Goal: Task Accomplishment & Management: Manage account settings

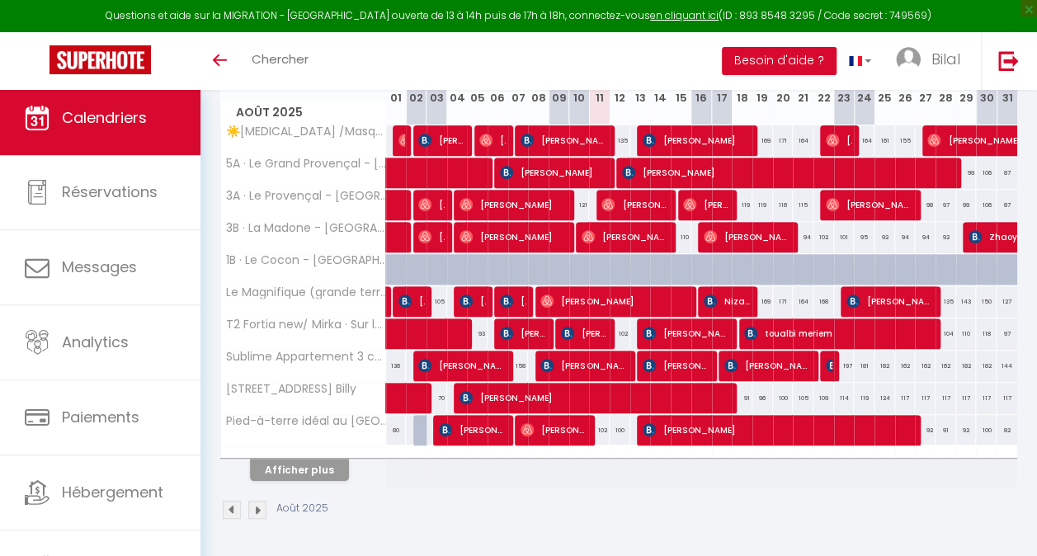
scroll to position [258, 0]
click at [315, 459] on button "Afficher plus" at bounding box center [299, 470] width 99 height 22
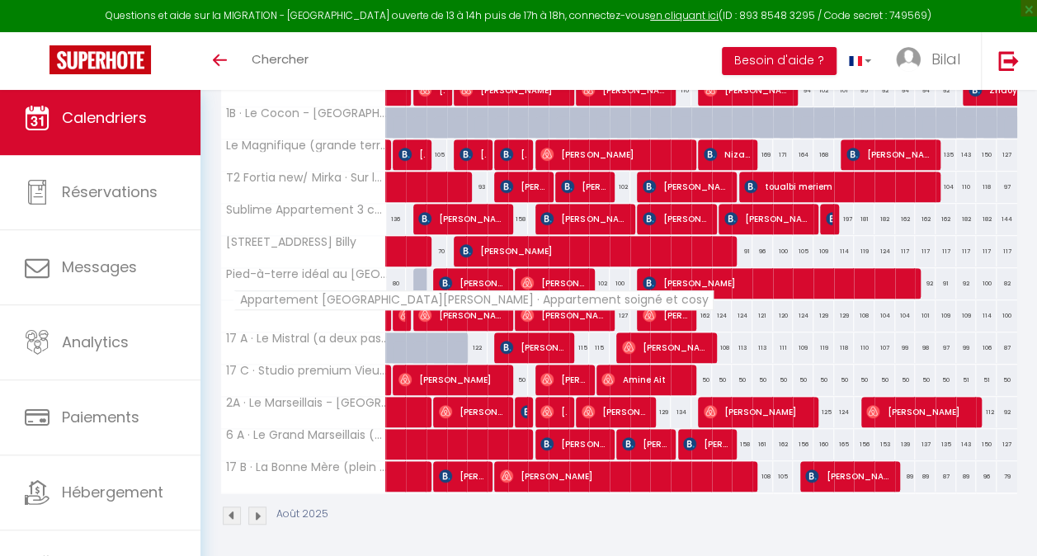
scroll to position [410, 0]
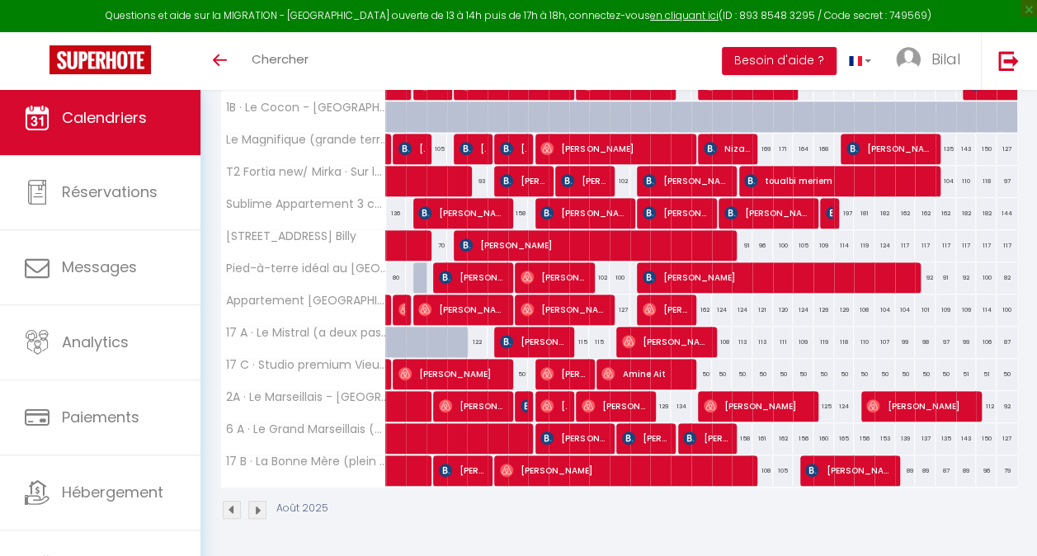
click at [230, 501] on img at bounding box center [232, 510] width 18 height 18
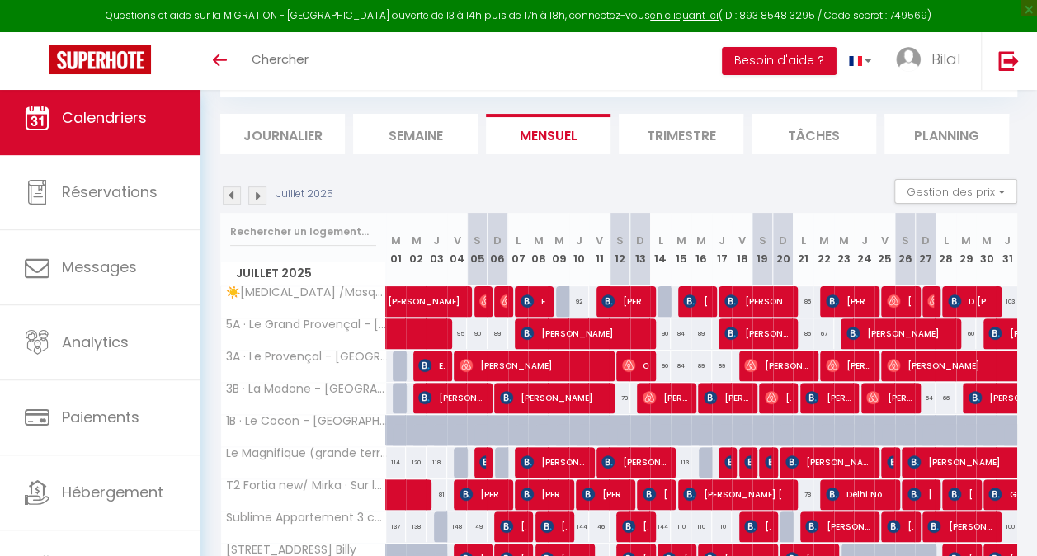
scroll to position [258, 0]
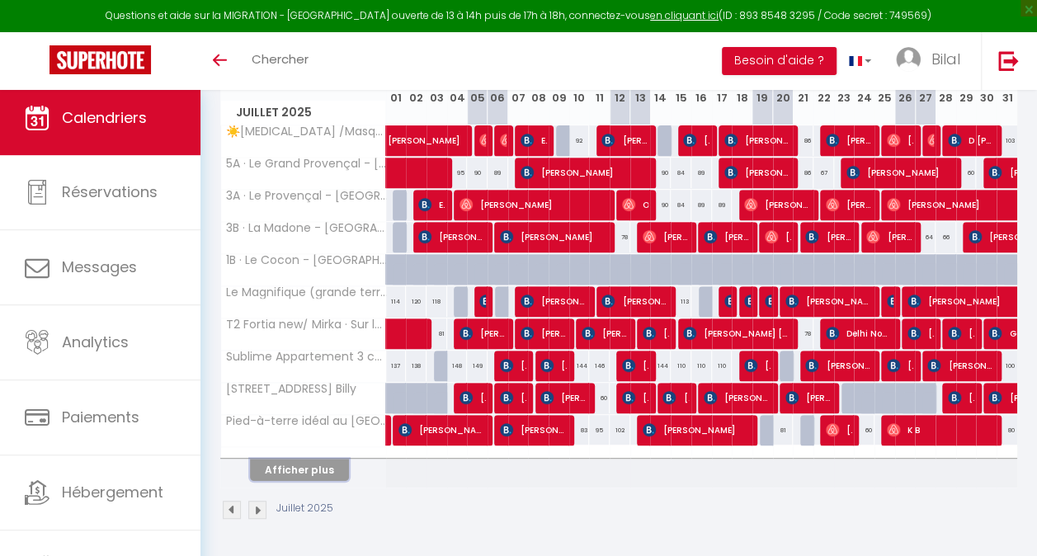
click at [292, 459] on button "Afficher plus" at bounding box center [299, 470] width 99 height 22
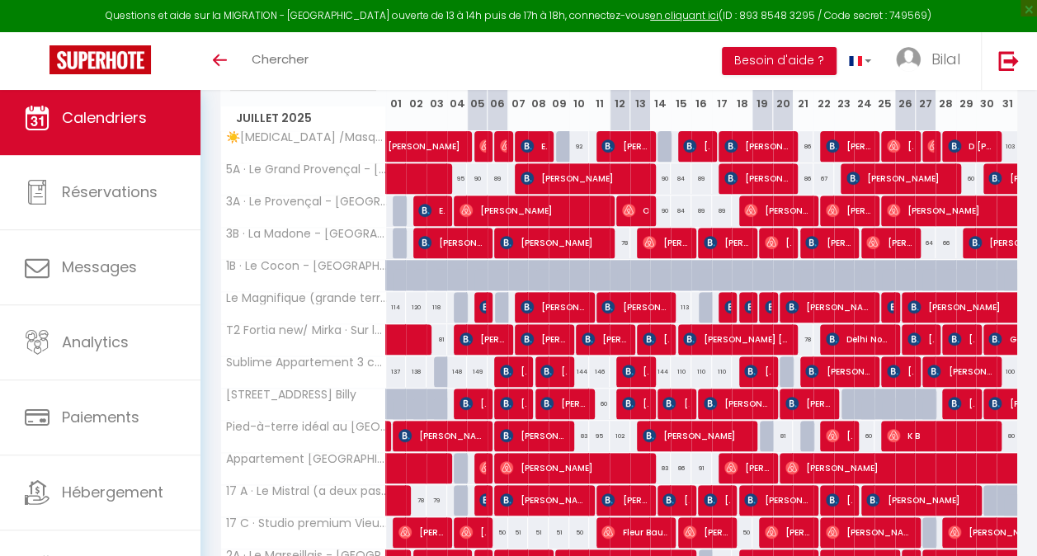
scroll to position [327, 0]
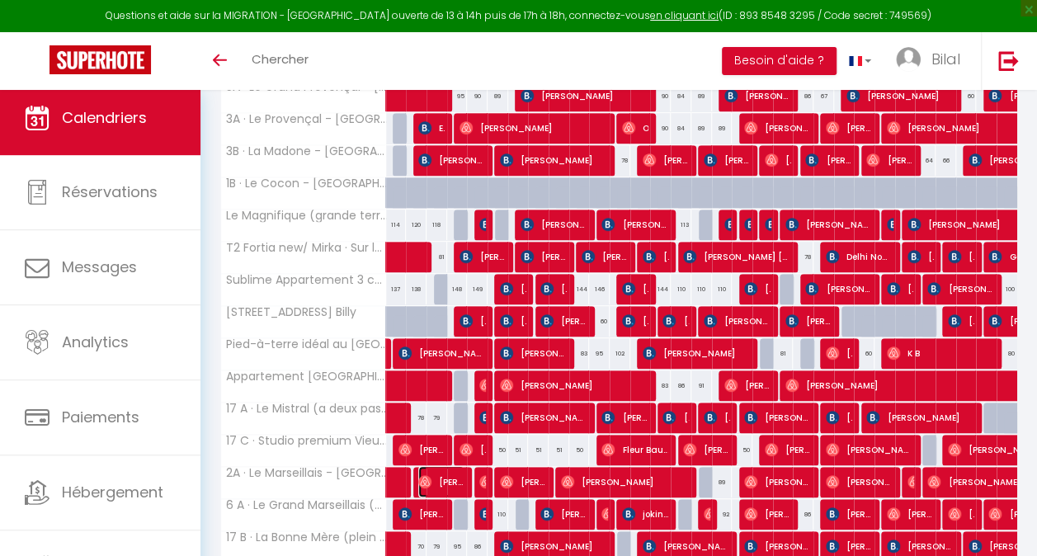
click at [447, 476] on span "[PERSON_NAME]" at bounding box center [441, 481] width 46 height 31
select select "OK"
select select "0"
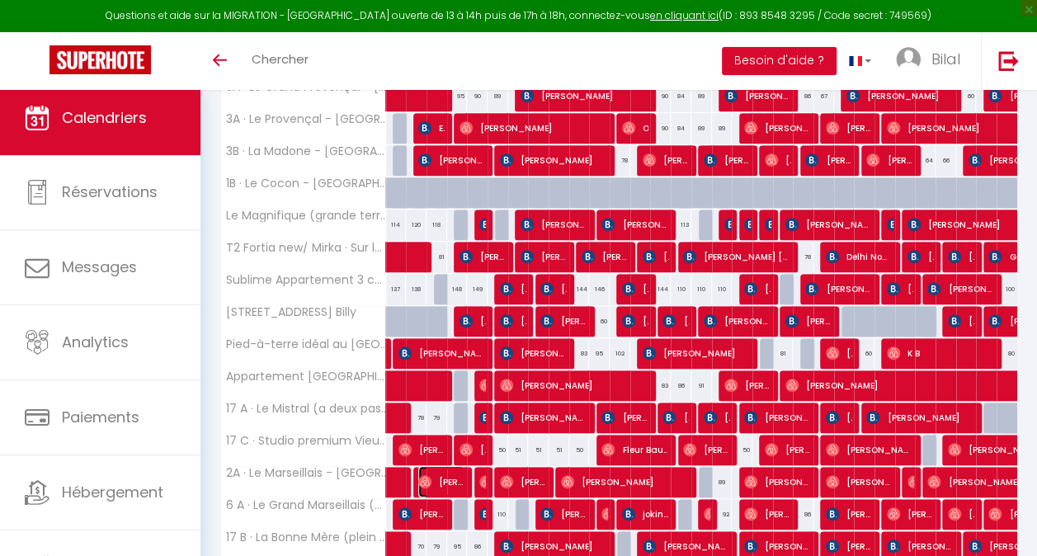
select select "1"
select select
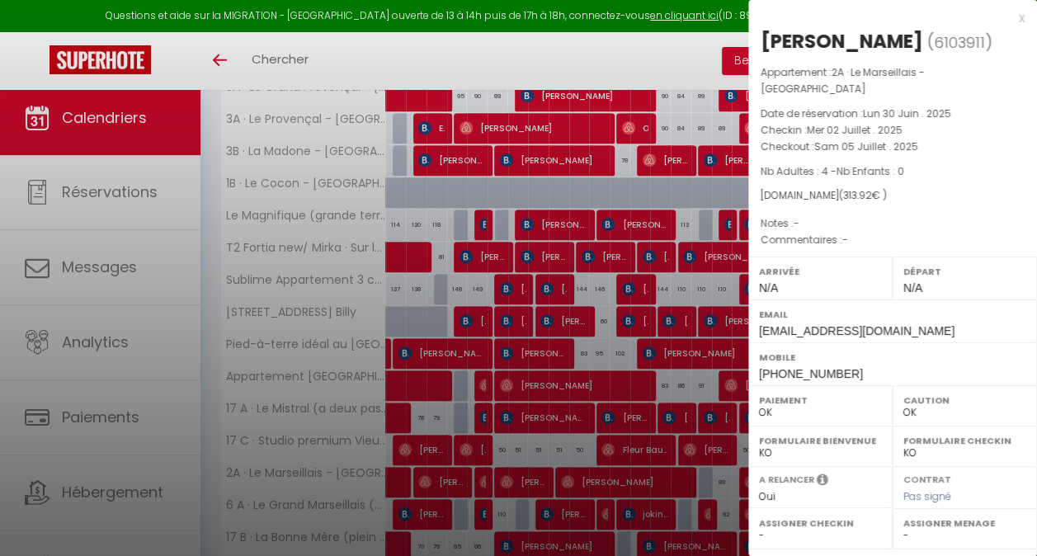
click at [444, 485] on div at bounding box center [518, 278] width 1037 height 556
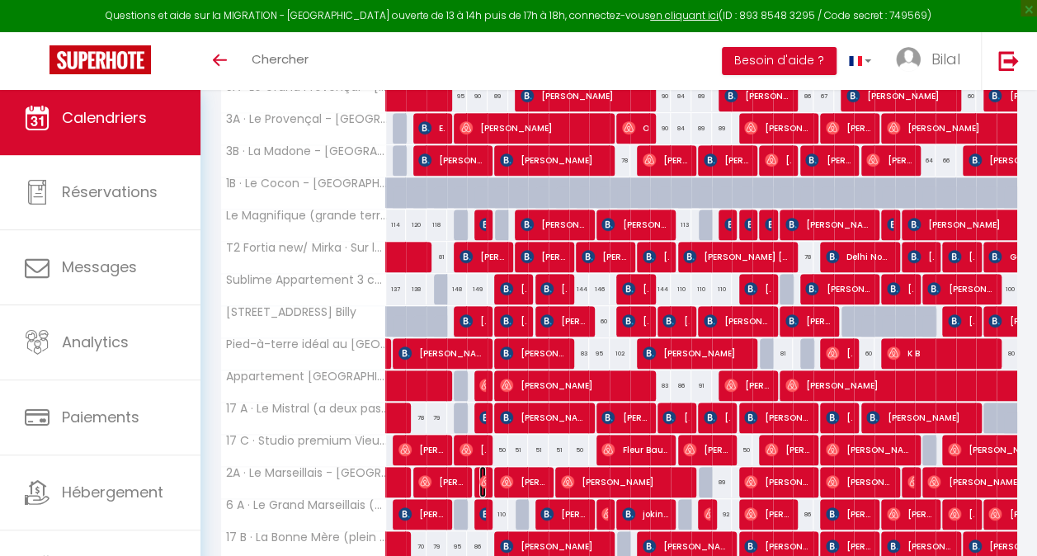
click at [480, 479] on img at bounding box center [485, 481] width 13 height 13
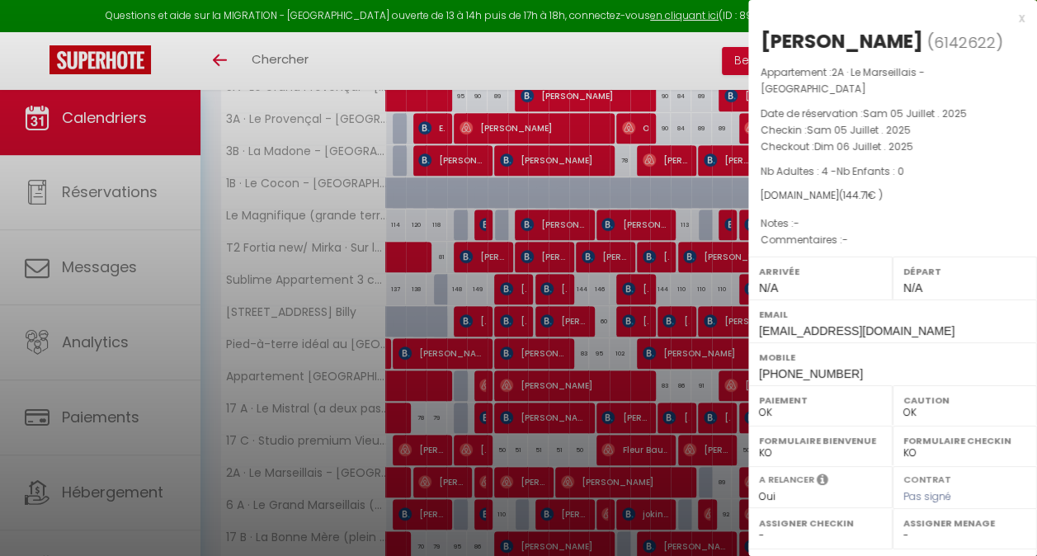
click at [480, 479] on div at bounding box center [518, 278] width 1037 height 556
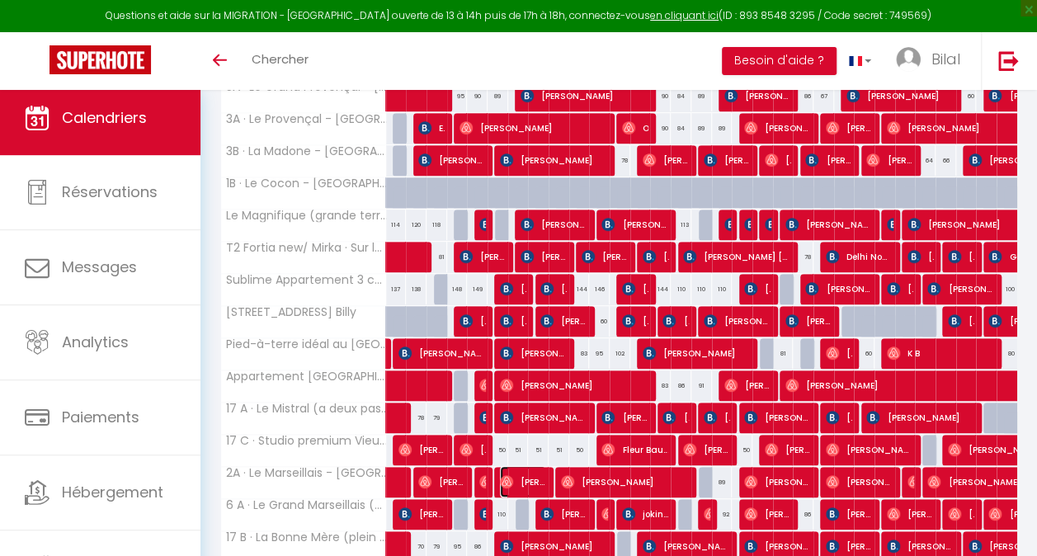
click at [525, 472] on span "[PERSON_NAME]" at bounding box center [523, 481] width 46 height 31
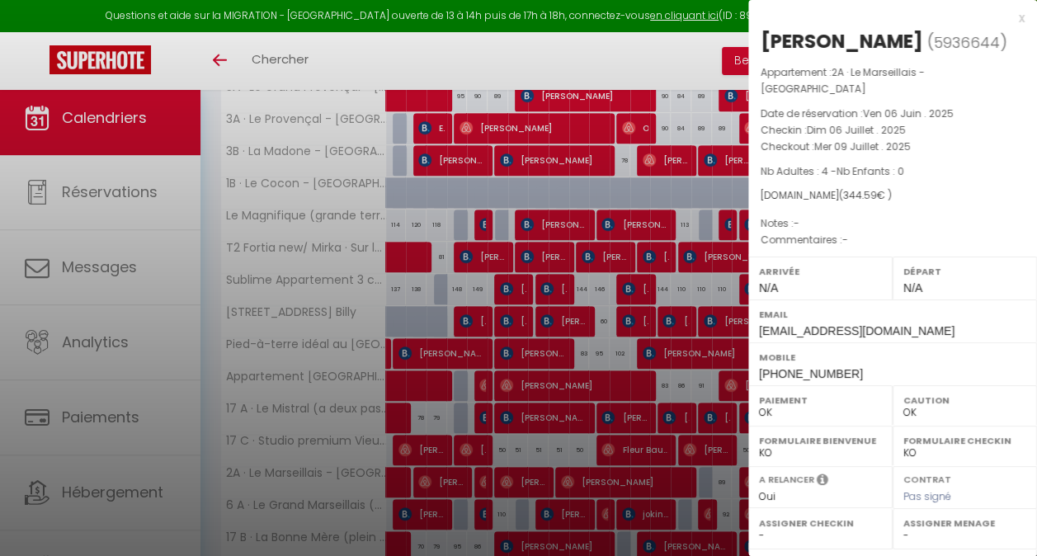
click at [525, 472] on div at bounding box center [518, 278] width 1037 height 556
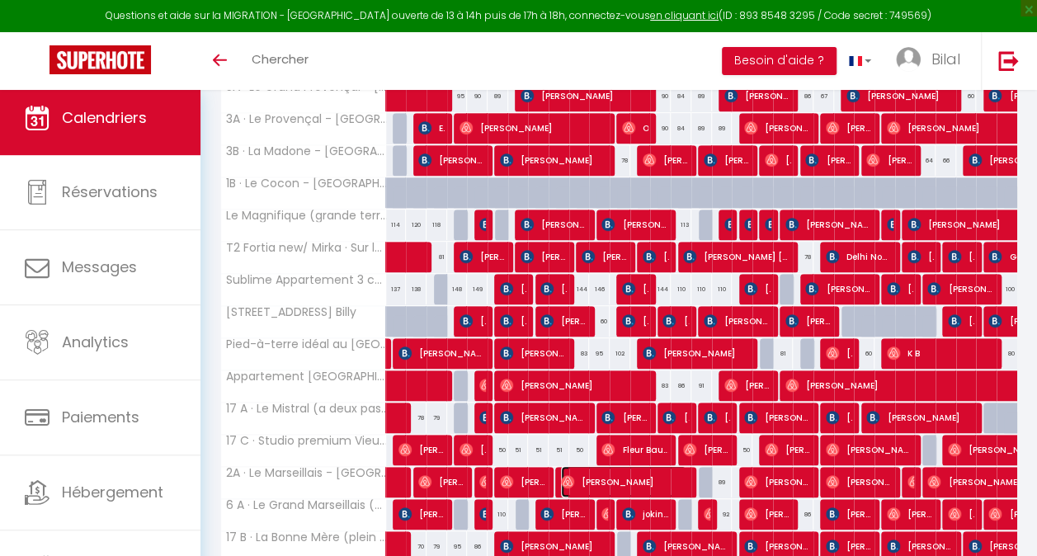
click at [584, 479] on span "[PERSON_NAME]" at bounding box center [623, 481] width 125 height 31
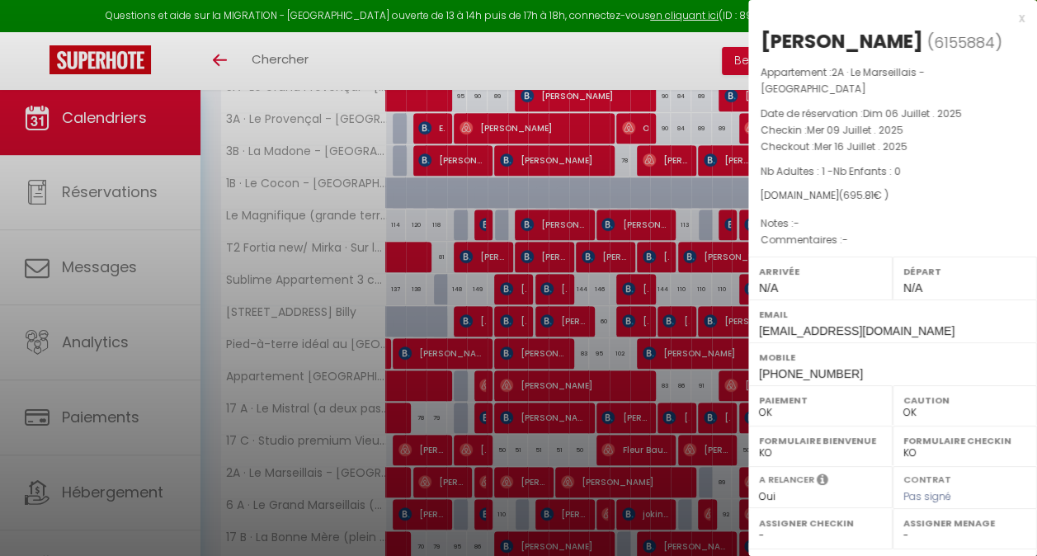
click at [588, 478] on div at bounding box center [518, 278] width 1037 height 556
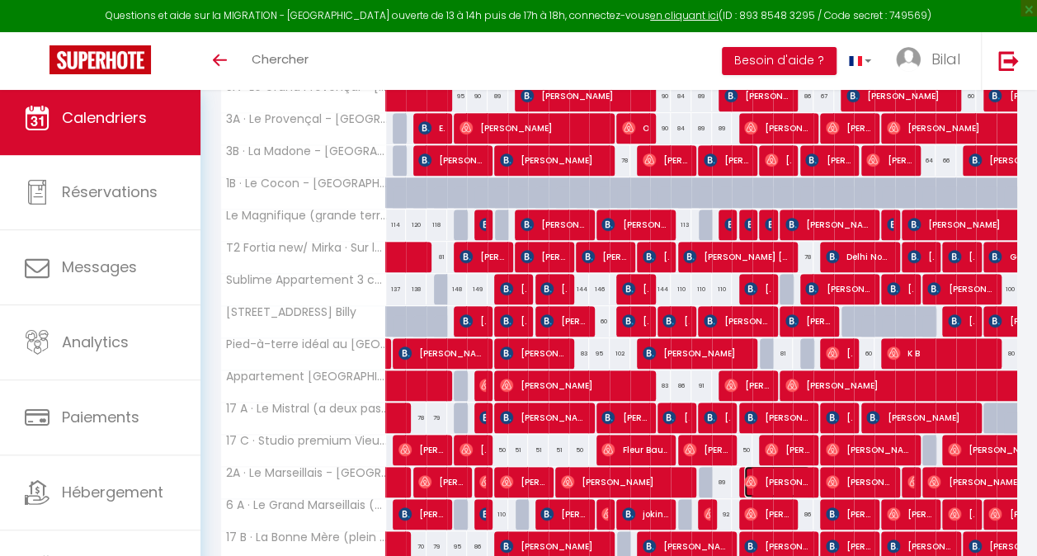
click at [756, 475] on span "[PERSON_NAME]" at bounding box center [777, 481] width 66 height 31
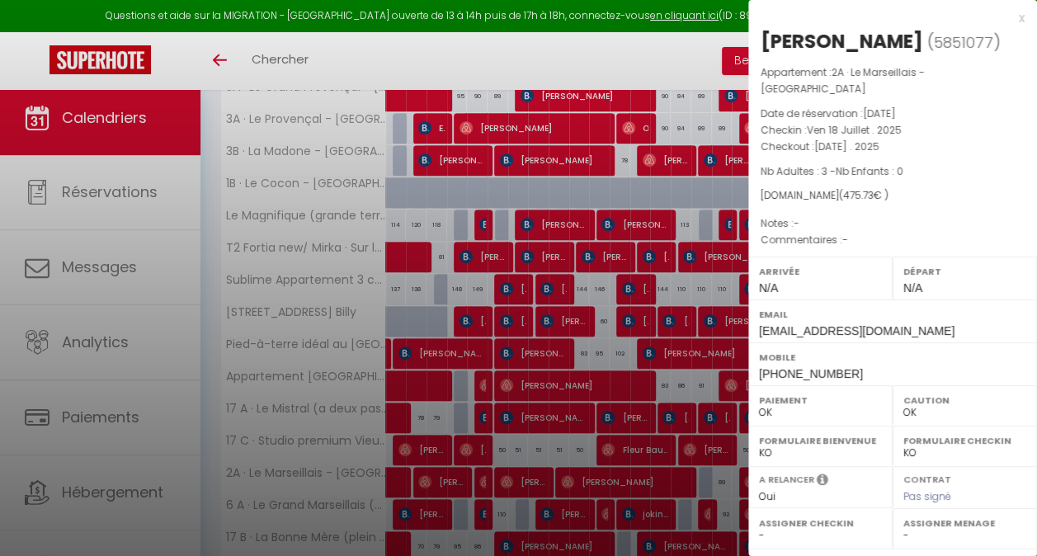
click at [323, 394] on div at bounding box center [518, 278] width 1037 height 556
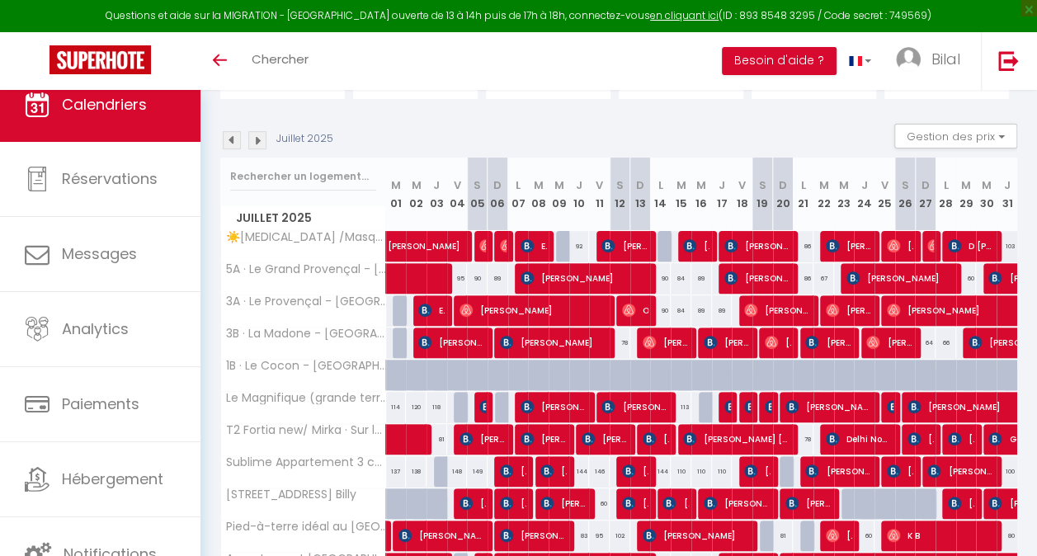
scroll to position [80, 0]
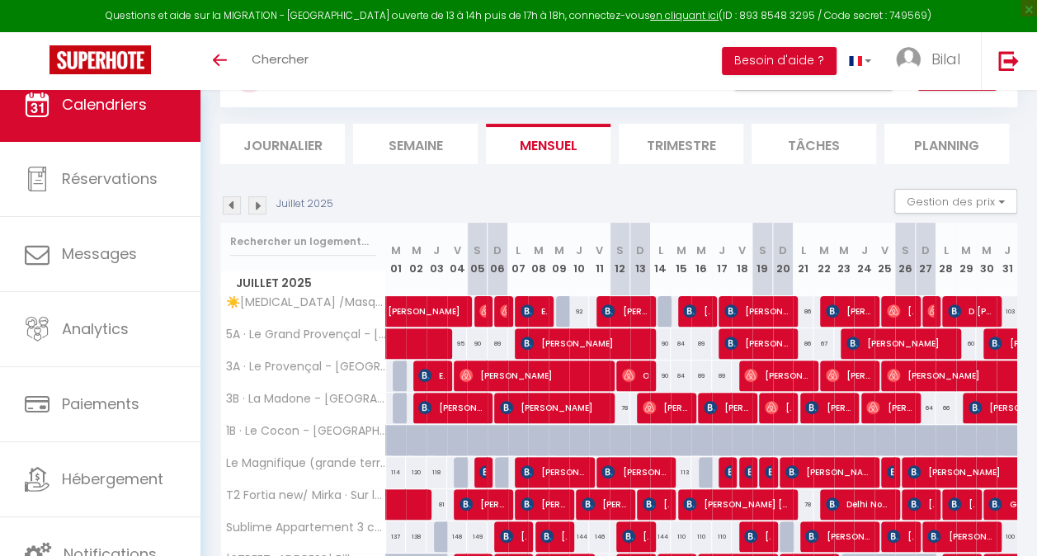
click at [256, 205] on img at bounding box center [257, 205] width 18 height 18
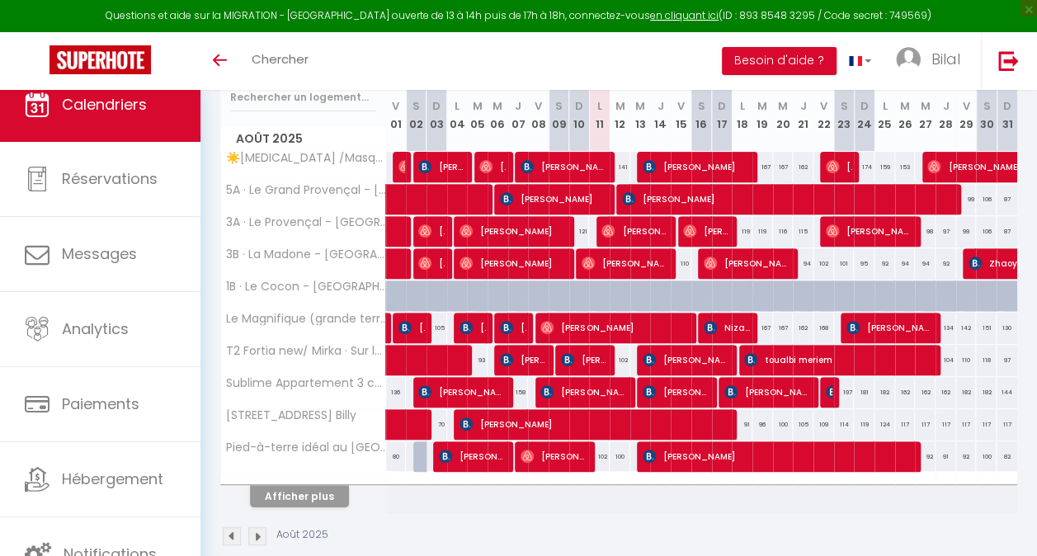
scroll to position [245, 0]
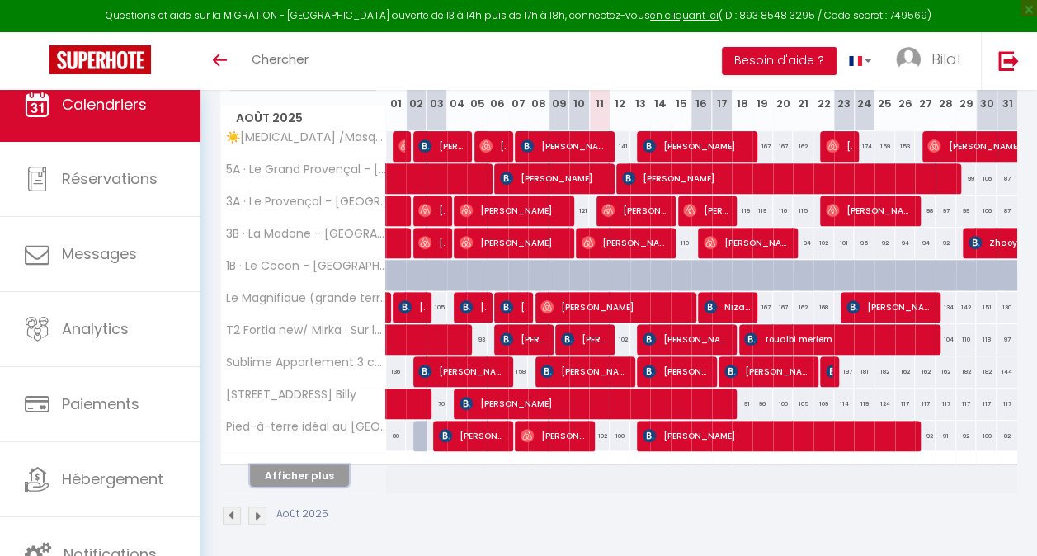
click at [300, 477] on button "Afficher plus" at bounding box center [299, 475] width 99 height 22
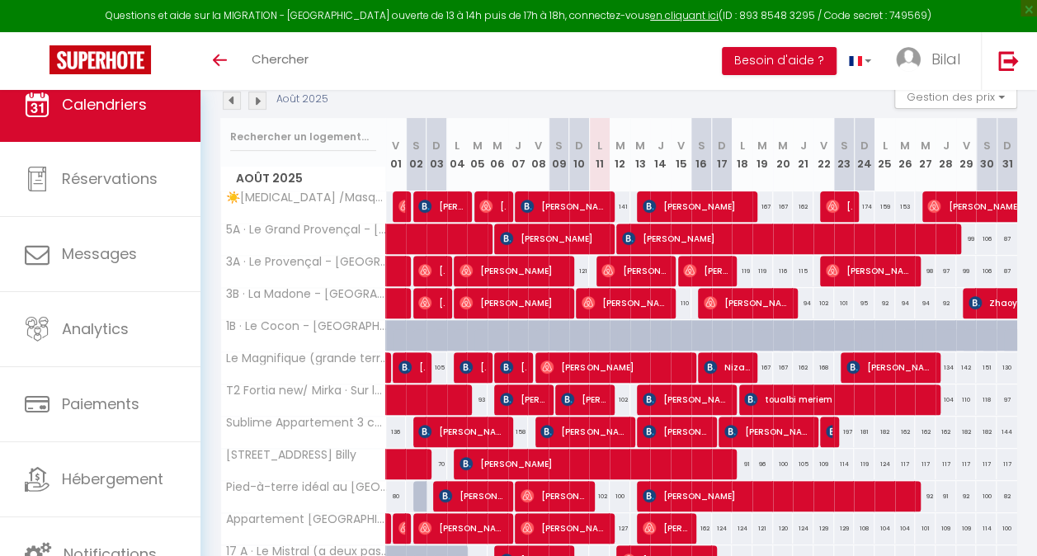
scroll to position [162, 0]
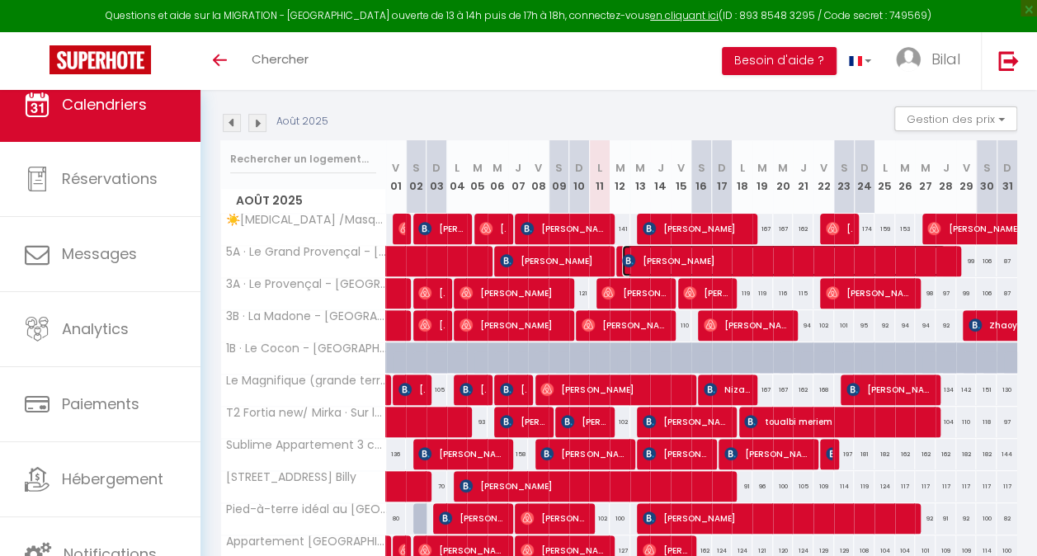
click at [670, 263] on span "[PERSON_NAME]" at bounding box center [783, 260] width 323 height 31
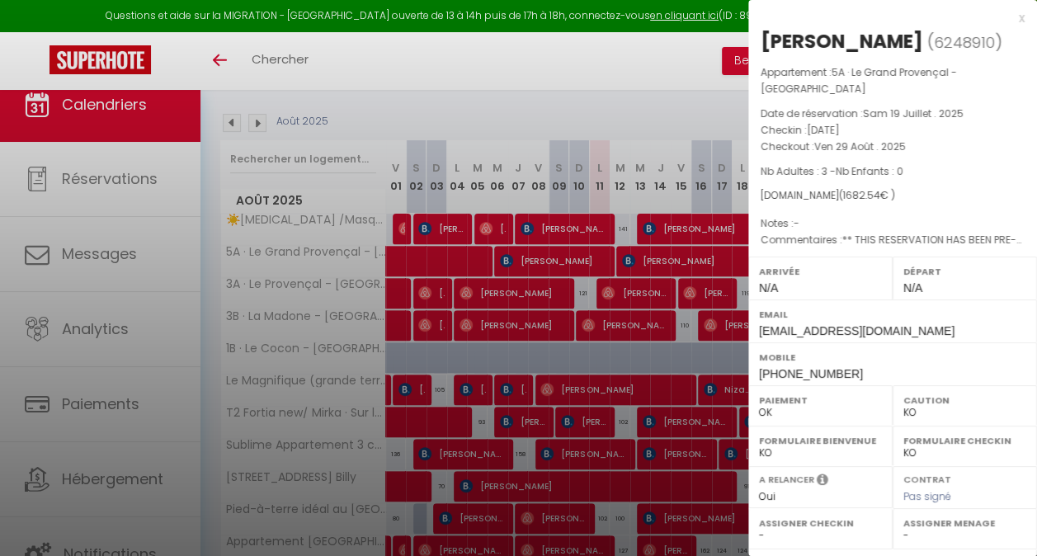
click at [670, 263] on div at bounding box center [518, 278] width 1037 height 556
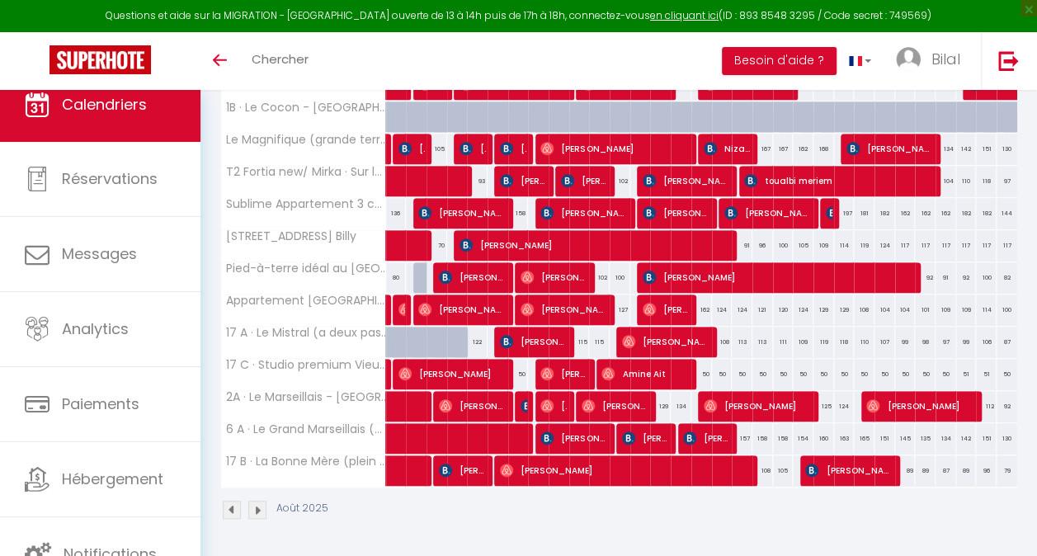
scroll to position [410, 0]
click at [589, 466] on span "[PERSON_NAME]" at bounding box center [622, 469] width 244 height 31
select select "OK"
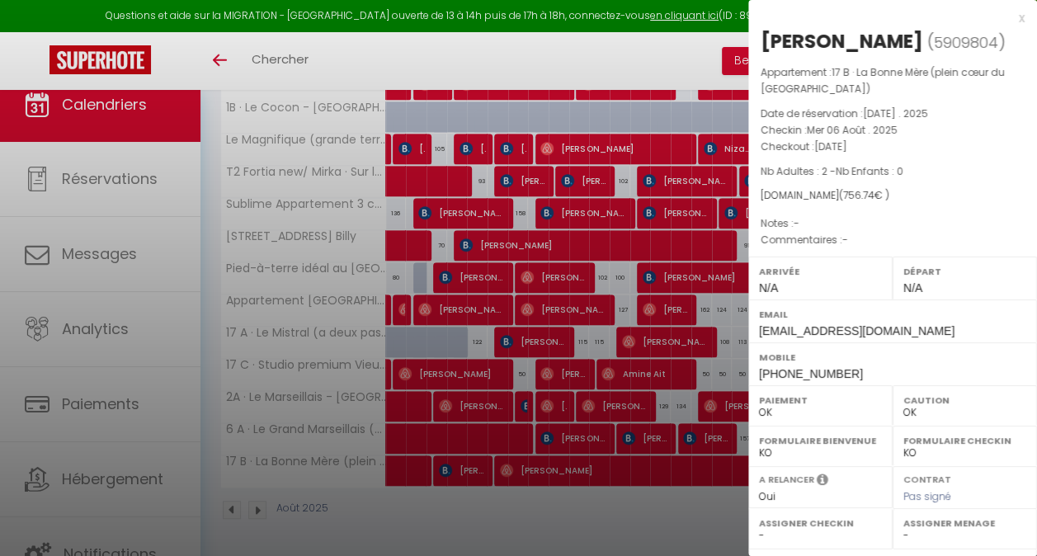
click at [567, 497] on div at bounding box center [518, 278] width 1037 height 556
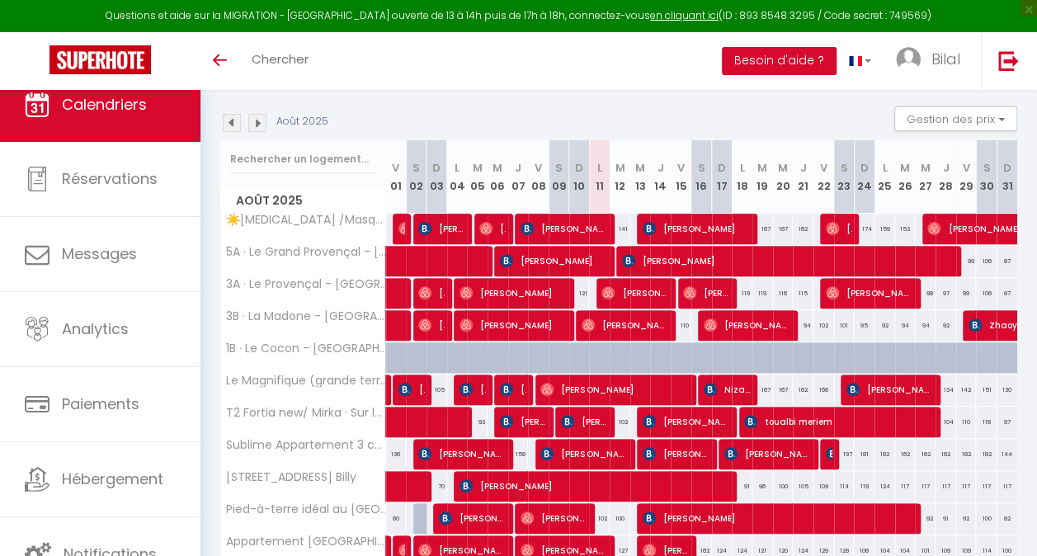
scroll to position [245, 0]
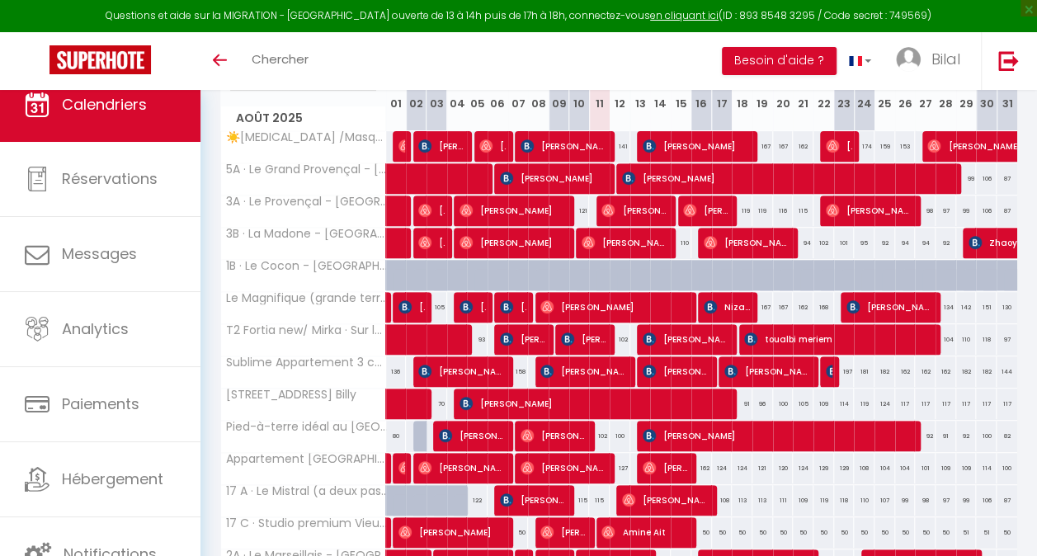
click at [621, 339] on div "102" at bounding box center [620, 339] width 21 height 31
type input "102"
type input "[DATE]"
type input "Mer 13 Août 2025"
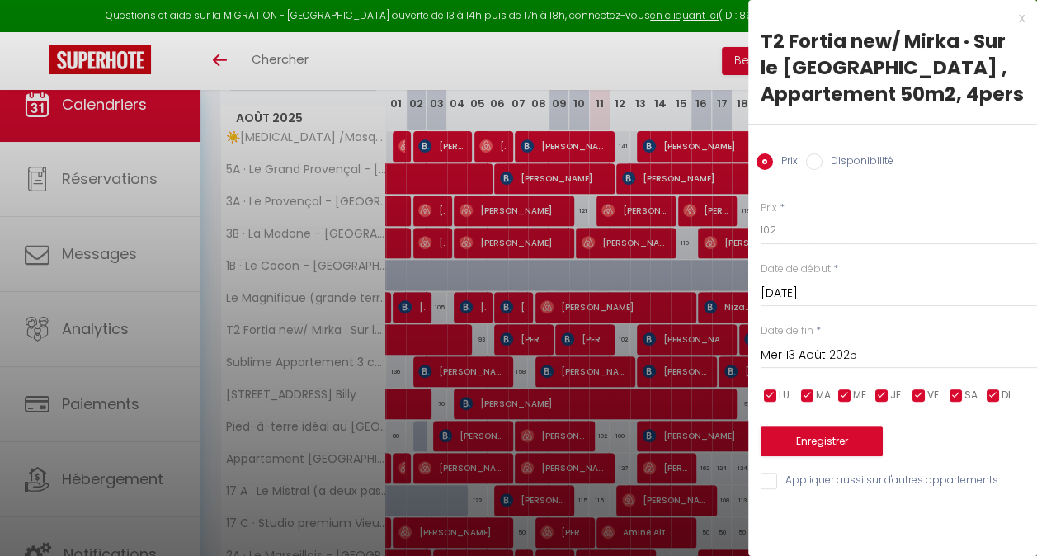
click at [539, 180] on div at bounding box center [518, 278] width 1037 height 556
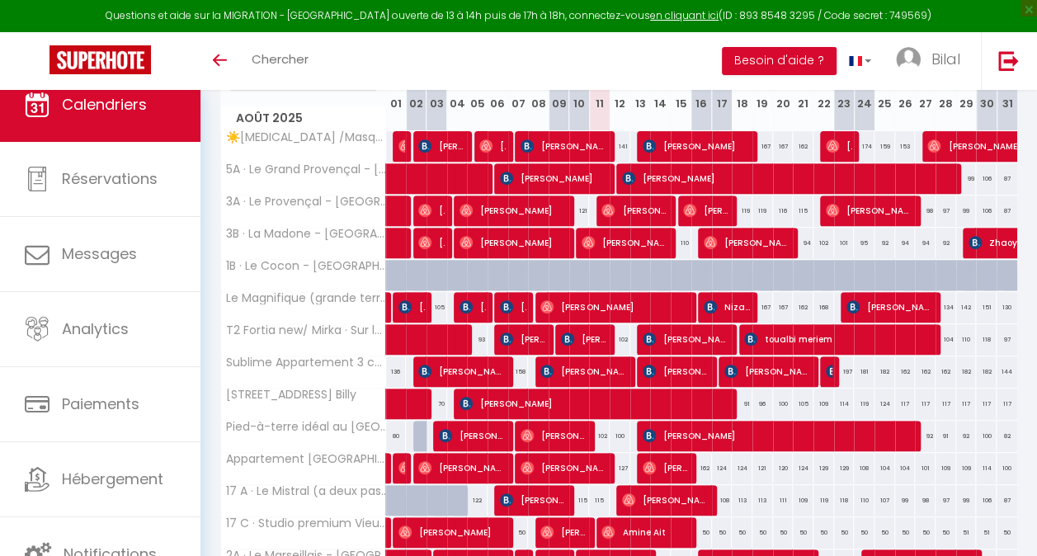
click at [580, 497] on div "115" at bounding box center [579, 500] width 21 height 31
type input "115"
type input "Dim 10 Août 2025"
type input "Lun 11 Août 2025"
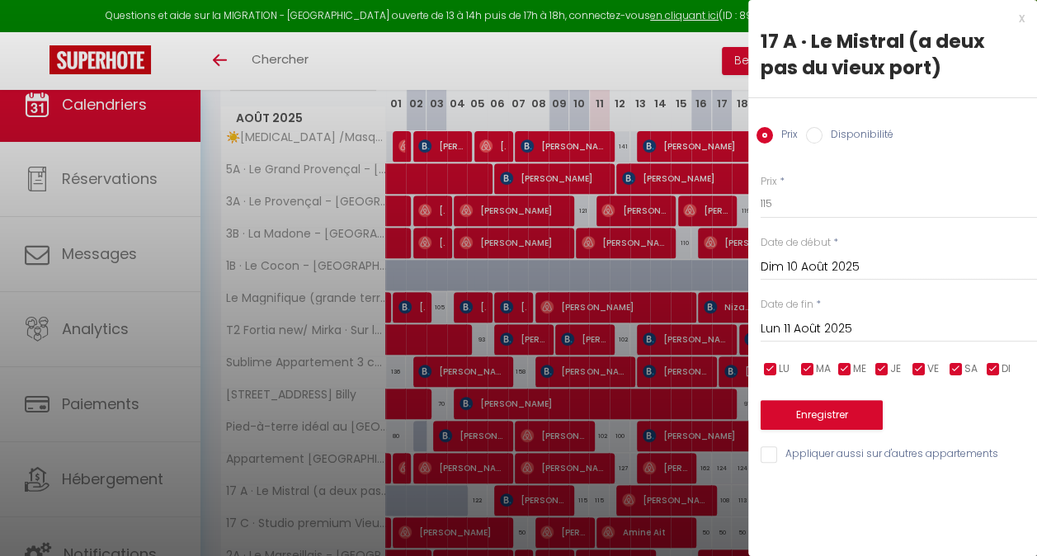
click at [592, 496] on div at bounding box center [518, 278] width 1037 height 556
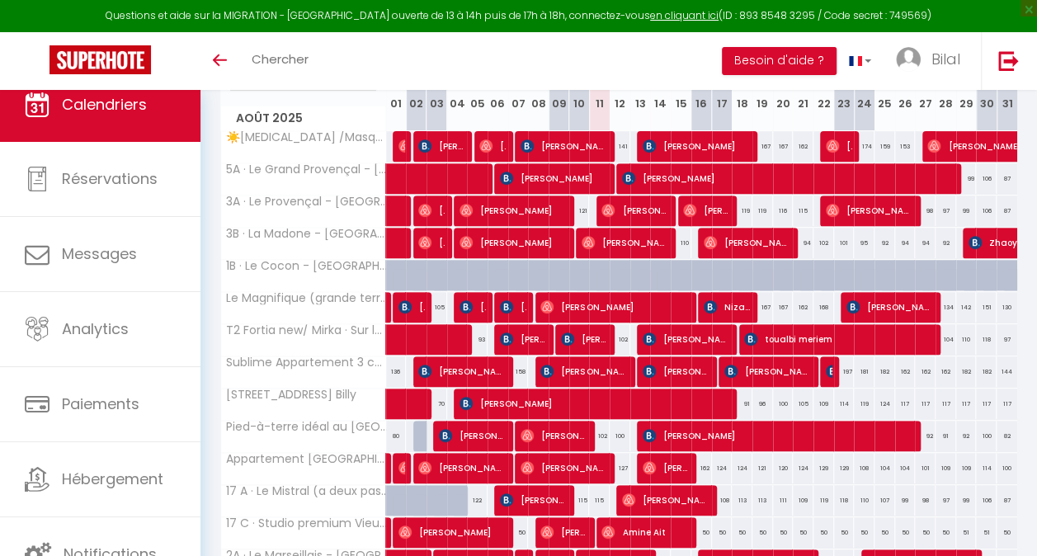
click at [598, 490] on div "115" at bounding box center [599, 500] width 21 height 31
type input "115"
type input "Lun 11 Août 2025"
type input "[DATE]"
